Goal: Task Accomplishment & Management: Manage account settings

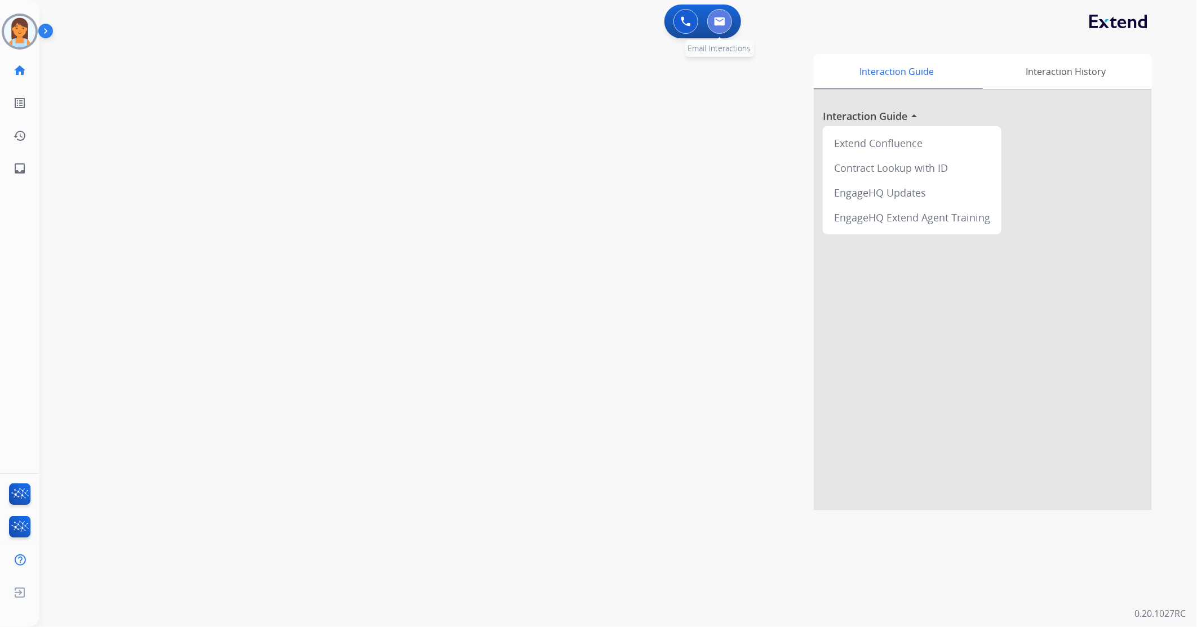
click at [720, 23] on img at bounding box center [719, 21] width 11 height 9
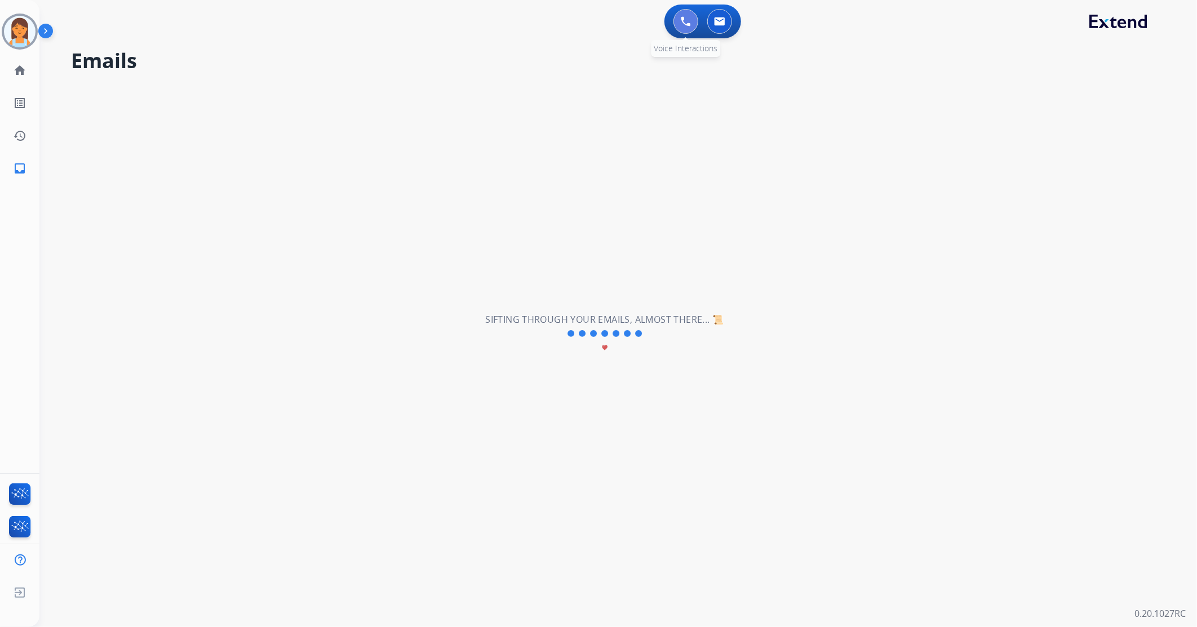
click at [678, 21] on button at bounding box center [685, 21] width 25 height 25
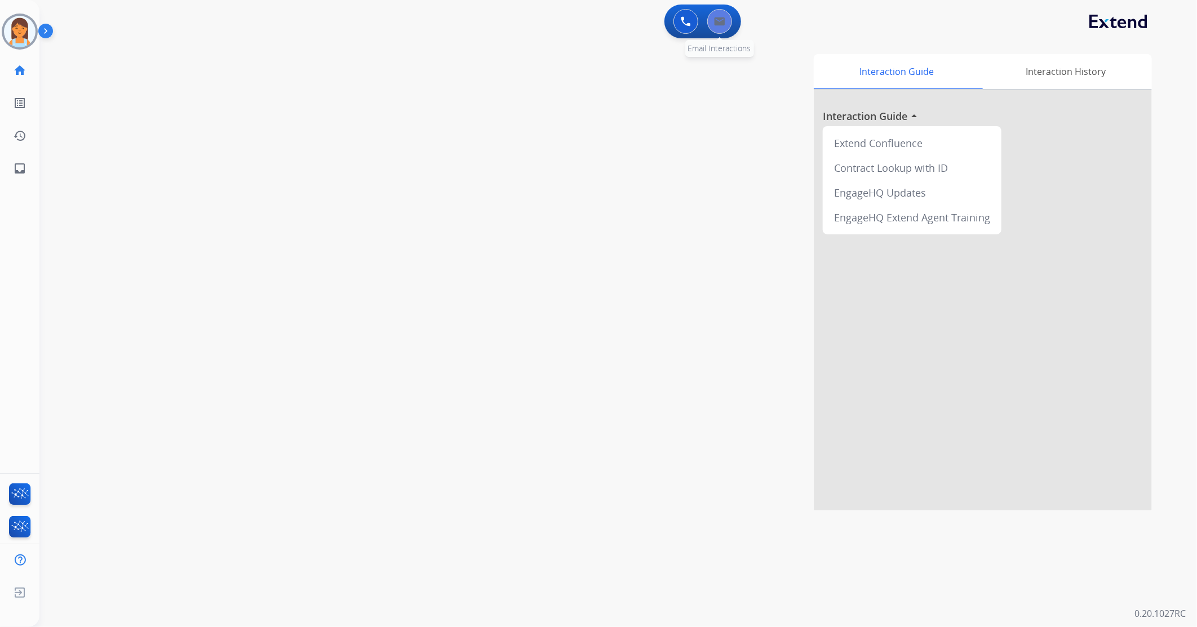
click at [724, 25] on img at bounding box center [719, 21] width 11 height 9
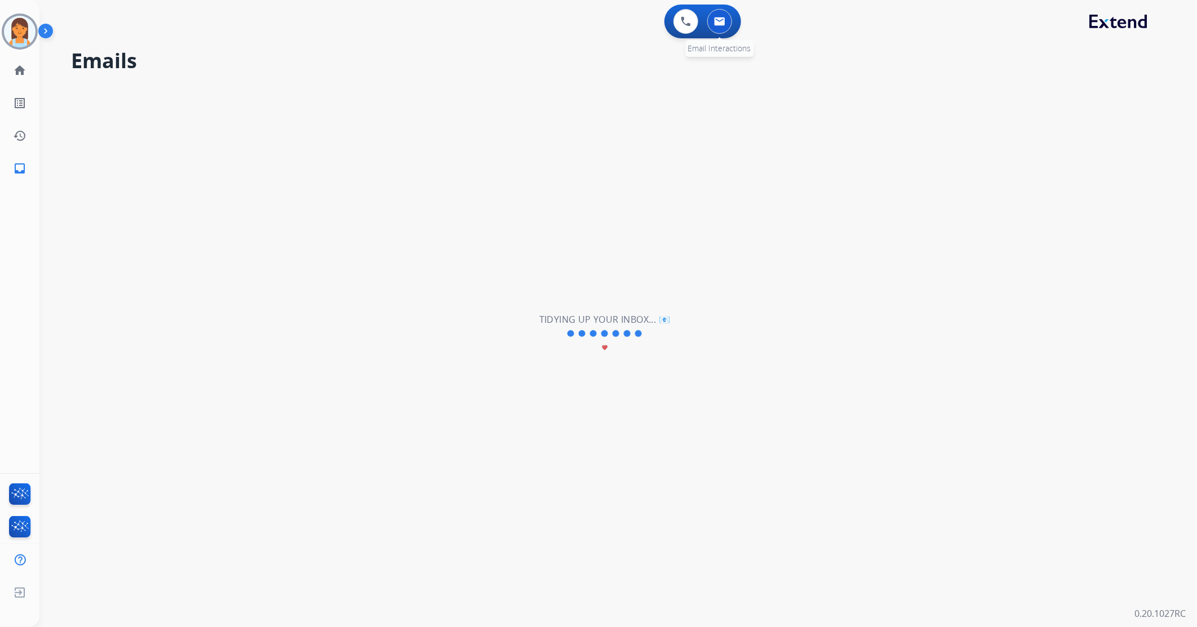
click at [731, 24] on div "0 Email Interactions" at bounding box center [720, 21] width 34 height 25
click at [730, 24] on button at bounding box center [719, 21] width 25 height 25
click at [733, 17] on div "0 Email Interactions" at bounding box center [720, 21] width 34 height 25
click at [685, 23] on img at bounding box center [686, 21] width 10 height 10
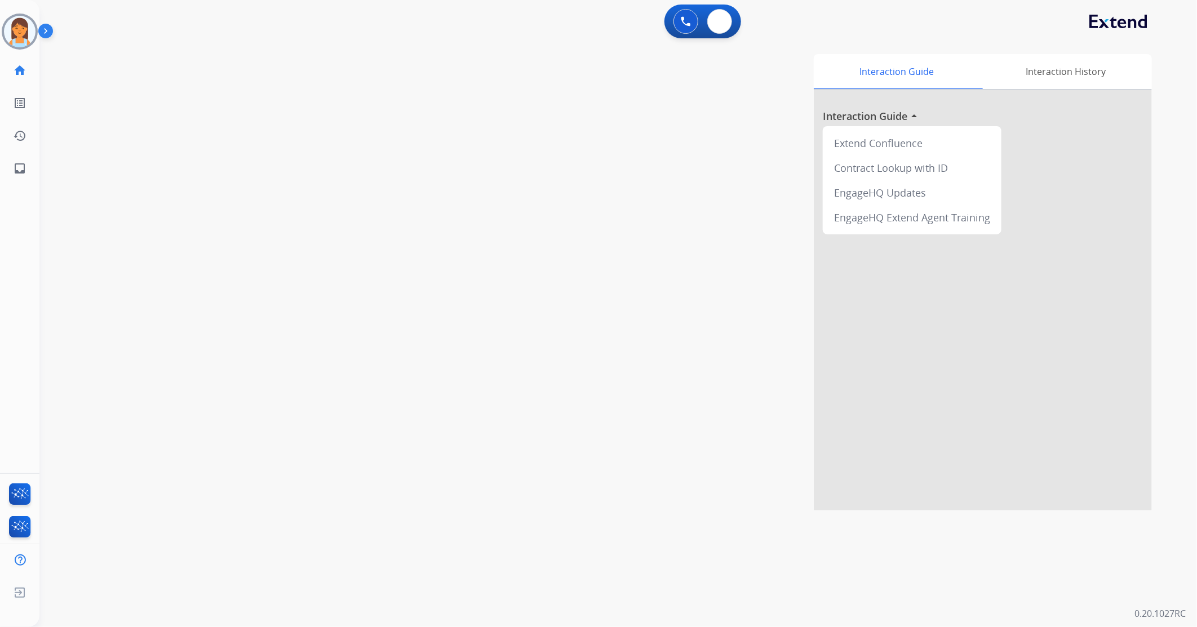
click at [721, 19] on img at bounding box center [719, 21] width 11 height 9
click at [730, 23] on button at bounding box center [719, 21] width 25 height 25
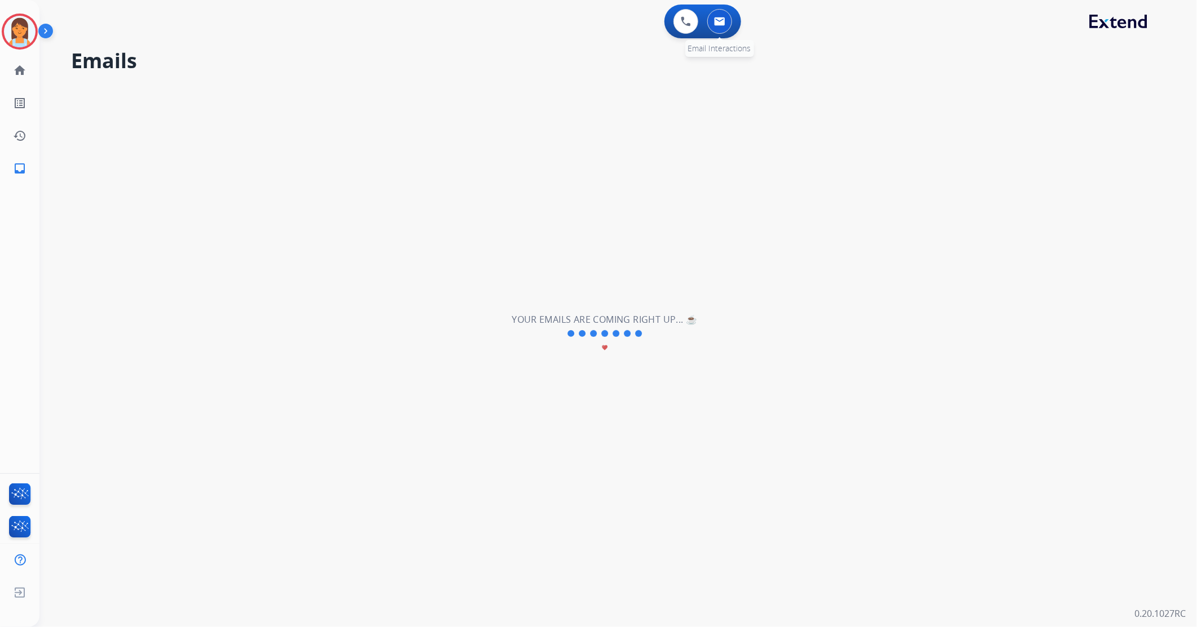
click at [716, 23] on img at bounding box center [719, 21] width 11 height 9
click at [29, 30] on img at bounding box center [20, 32] width 32 height 32
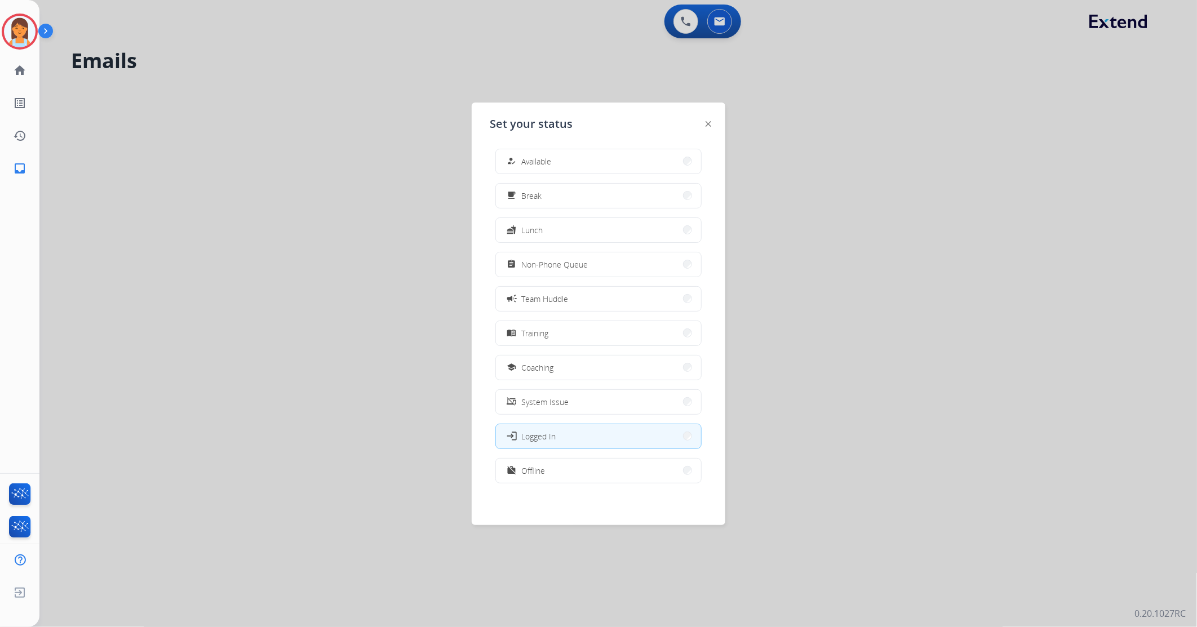
scroll to position [3, 0]
click at [609, 476] on button "work_off Offline" at bounding box center [598, 470] width 205 height 24
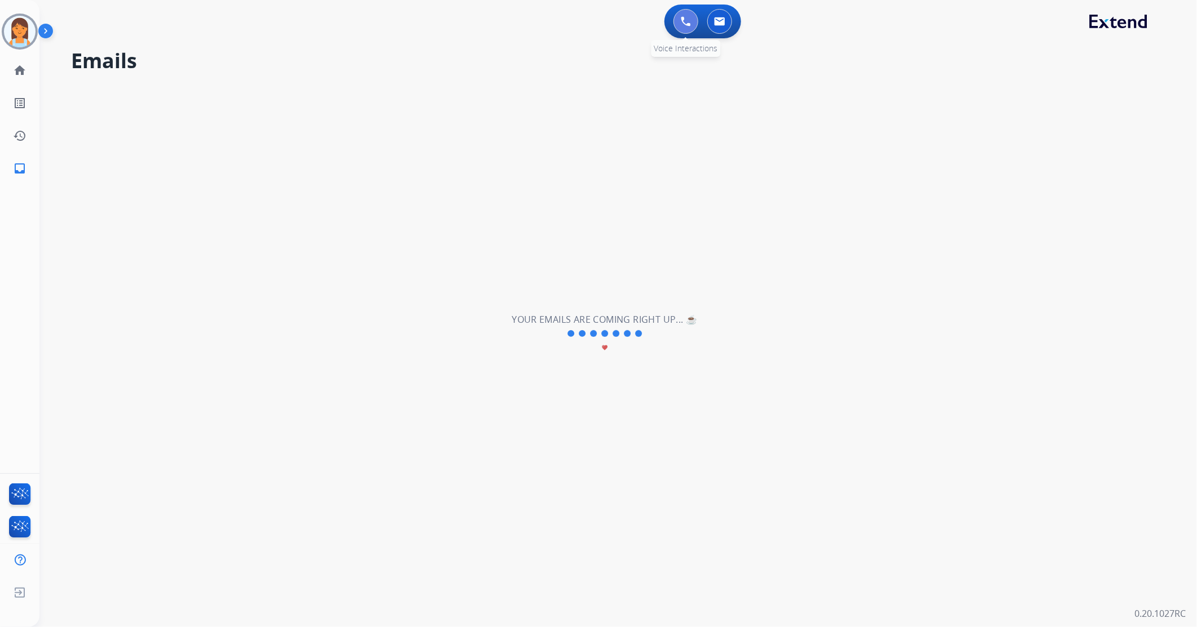
click at [686, 29] on button at bounding box center [685, 21] width 25 height 25
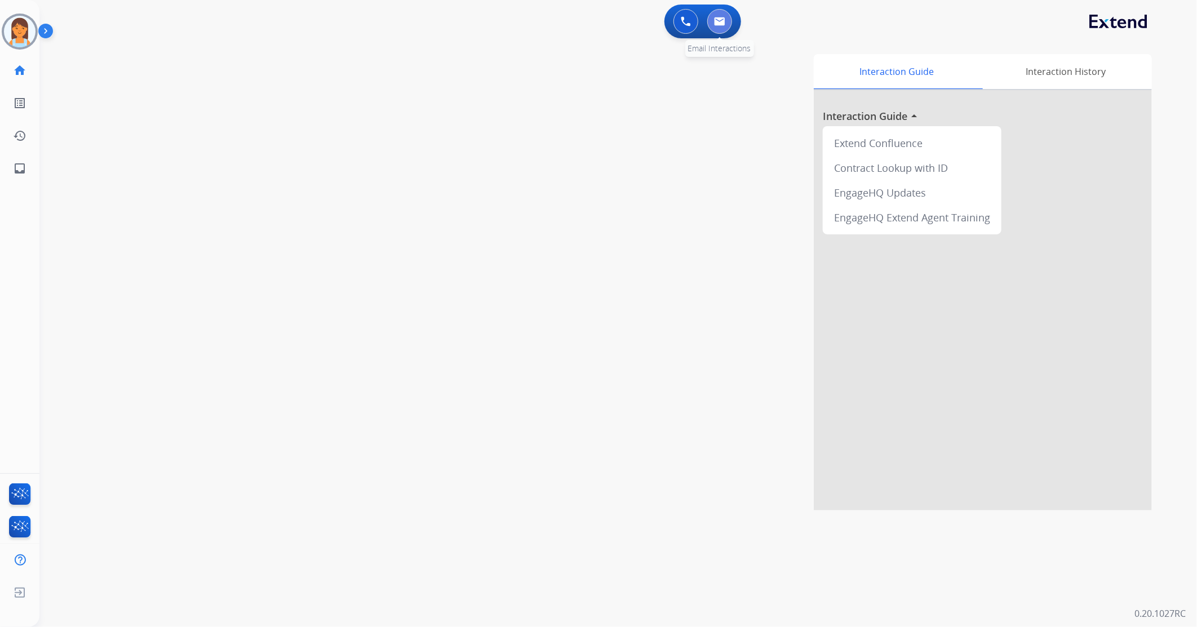
click at [722, 20] on img at bounding box center [719, 21] width 11 height 9
select select "**********"
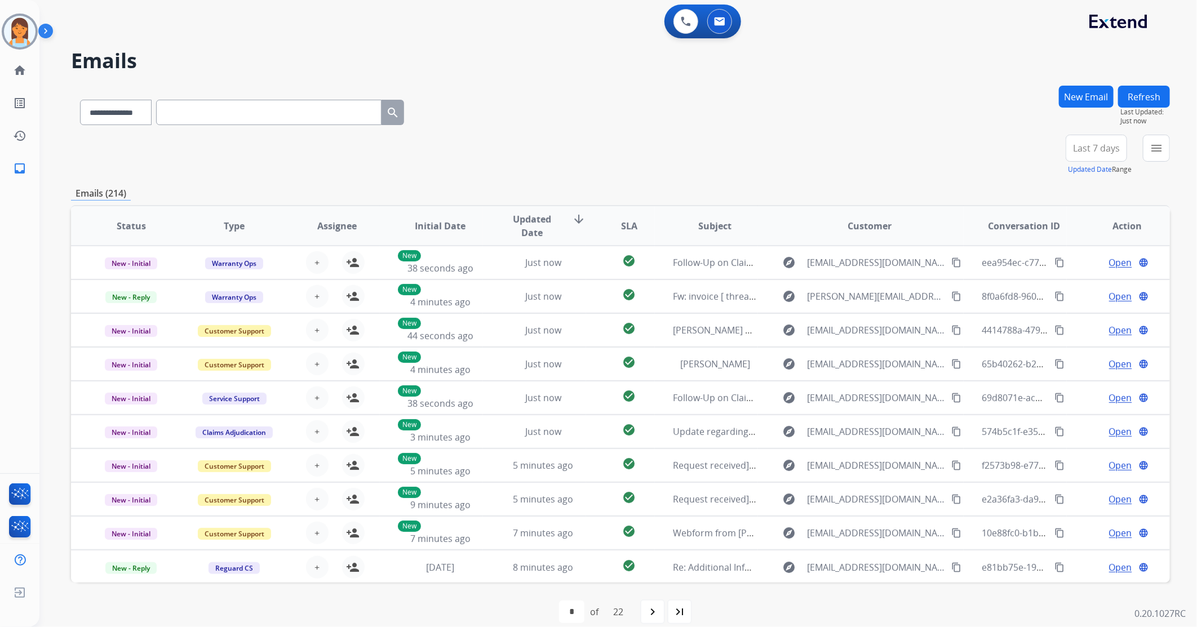
click at [1103, 150] on span "Last 7 days" at bounding box center [1096, 148] width 47 height 5
click at [1041, 161] on div "+102" at bounding box center [1042, 152] width 27 height 27
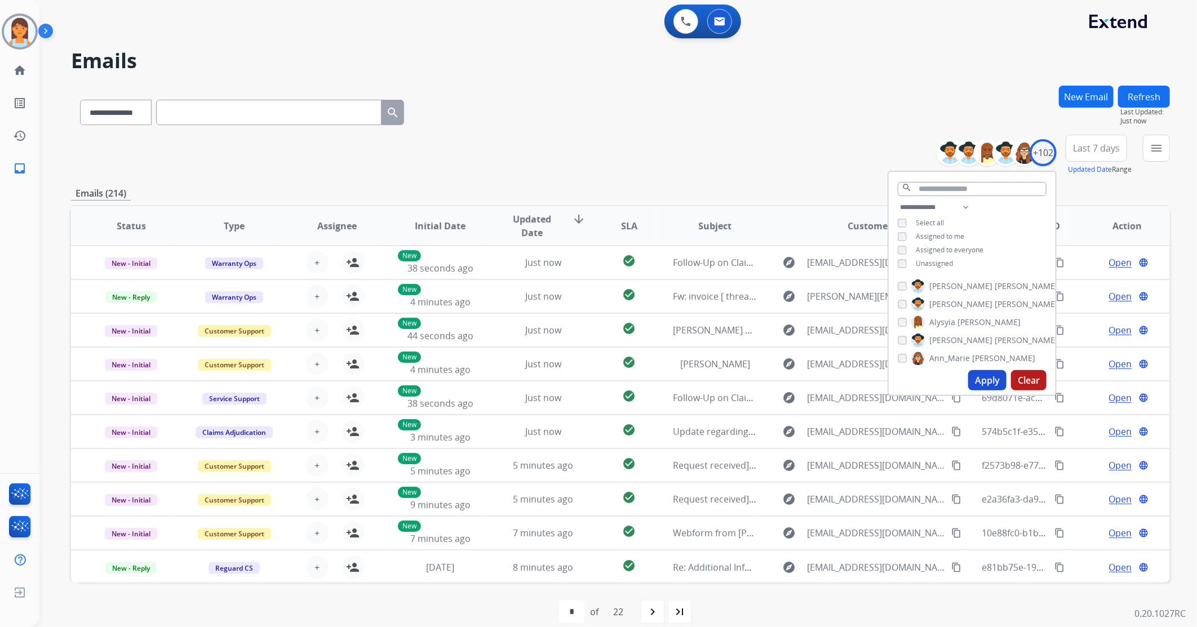
click at [933, 261] on span "Unassigned" at bounding box center [934, 264] width 37 height 10
click at [987, 378] on button "Apply" at bounding box center [987, 380] width 38 height 20
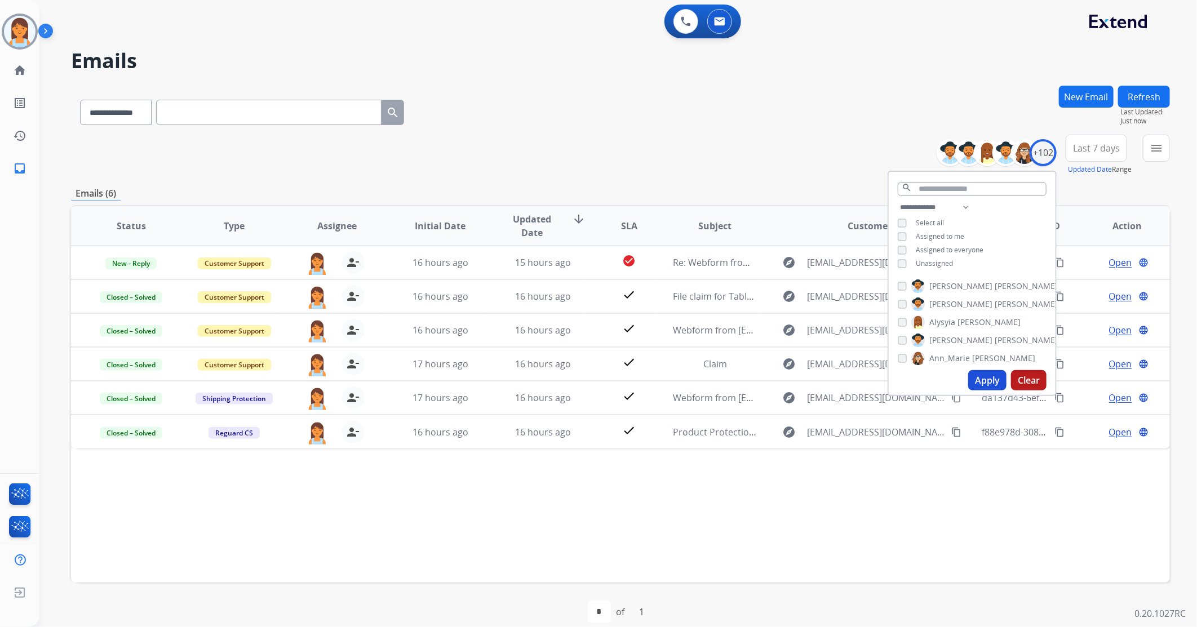
click at [598, 160] on div "**********" at bounding box center [620, 155] width 1099 height 41
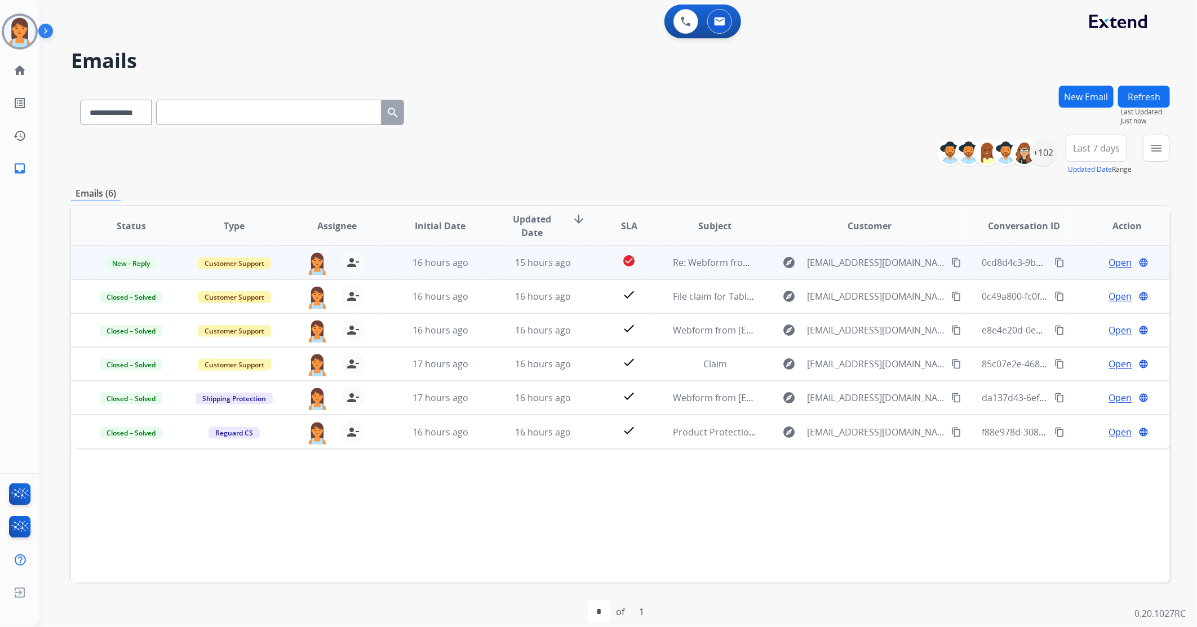
click at [1069, 258] on td "Open language" at bounding box center [1118, 263] width 103 height 34
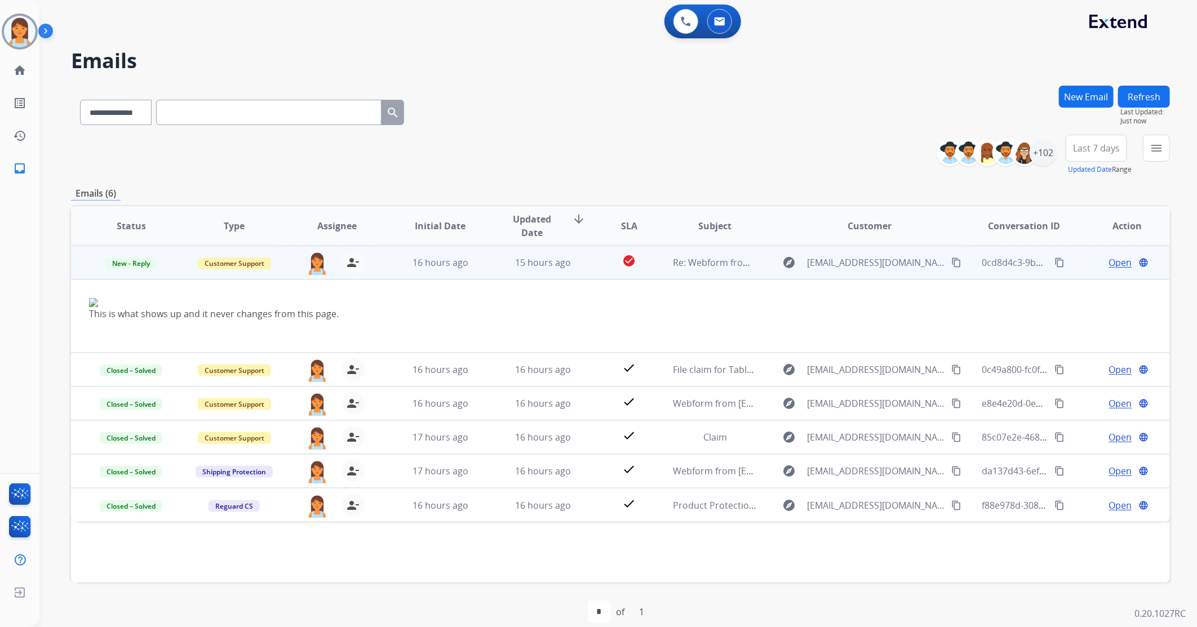
click at [1085, 268] on div "Open language" at bounding box center [1127, 263] width 85 height 14
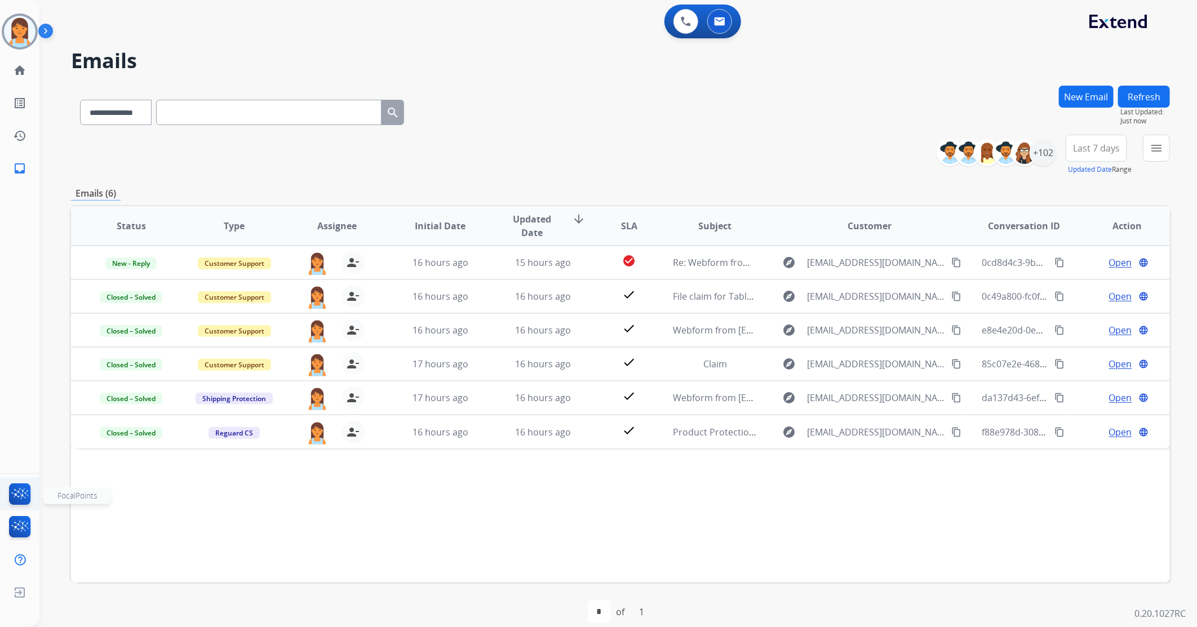
click at [8, 489] on img at bounding box center [20, 496] width 26 height 26
click at [18, 79] on link "home Home" at bounding box center [20, 71] width 32 height 32
